Goal: Task Accomplishment & Management: Manage account settings

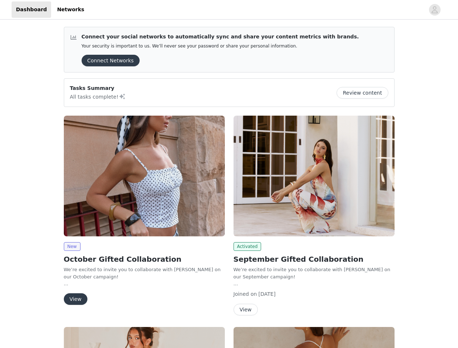
click at [229, 174] on div "Activated September Gifted Collaboration We’re excited to invite you to collabo…" at bounding box center [314, 216] width 170 height 211
click at [229, 10] on div at bounding box center [256, 9] width 336 height 16
click at [435, 10] on icon "avatar" at bounding box center [434, 10] width 7 height 12
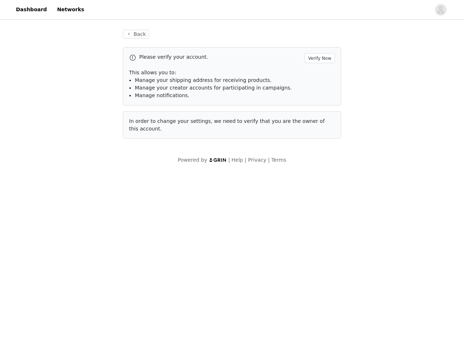
click at [365, 93] on div "Back Please verify your account. Verify Now This allows you to: Manage your shi…" at bounding box center [232, 97] width 464 height 152
click at [144, 176] on body "Dashboard Networks Back Please verify your account. Verify Now This allows you …" at bounding box center [232, 174] width 464 height 348
click at [72, 247] on body "Dashboard Networks Back Please verify your account. Verify Now This allows you …" at bounding box center [232, 174] width 464 height 348
